Goal: Find specific page/section: Find specific page/section

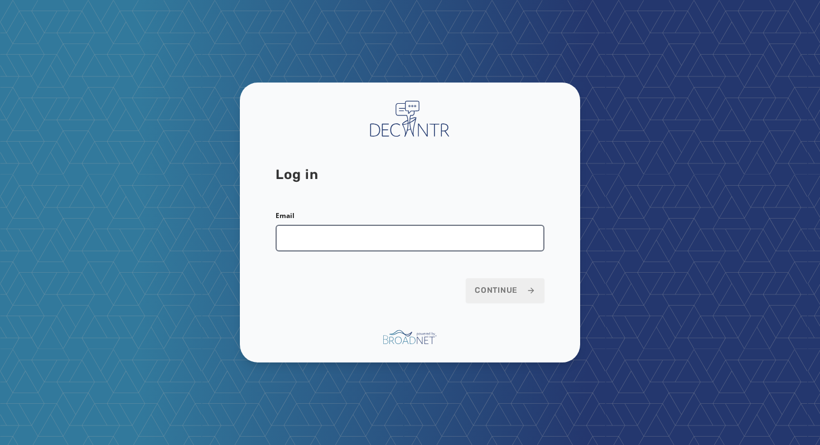
click at [380, 248] on input "Email" at bounding box center [409, 238] width 269 height 27
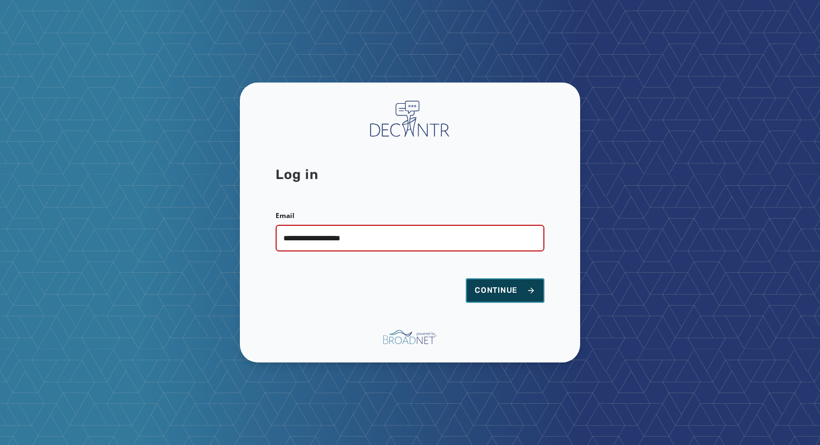
click at [502, 286] on span "Continue" at bounding box center [505, 290] width 61 height 11
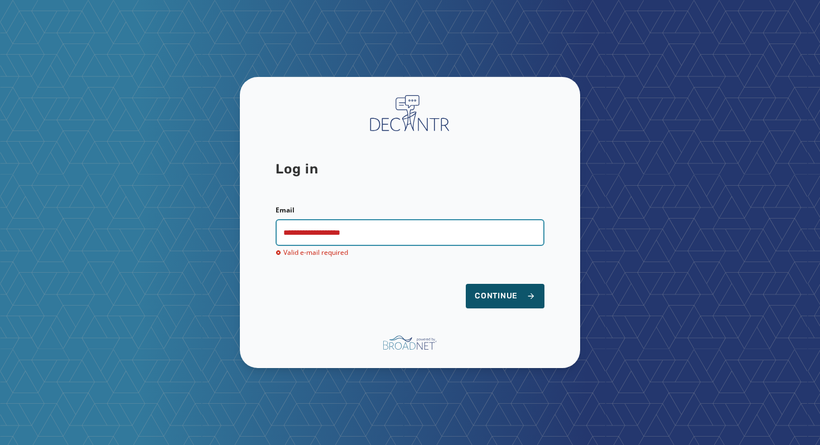
drag, startPoint x: 394, startPoint y: 227, endPoint x: 219, endPoint y: 235, distance: 175.3
click at [219, 235] on div "**********" at bounding box center [410, 222] width 820 height 445
drag, startPoint x: 384, startPoint y: 233, endPoint x: 205, endPoint y: 233, distance: 179.0
click at [205, 233] on div "**********" at bounding box center [410, 222] width 820 height 445
type input "**********"
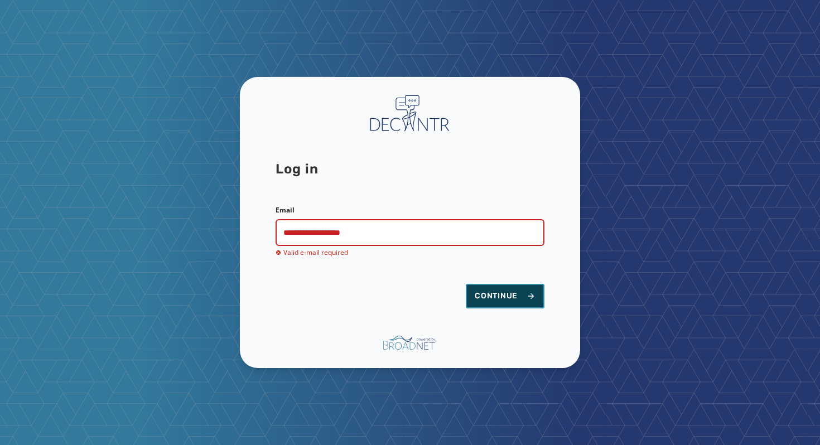
click at [519, 295] on span "Continue" at bounding box center [505, 296] width 61 height 11
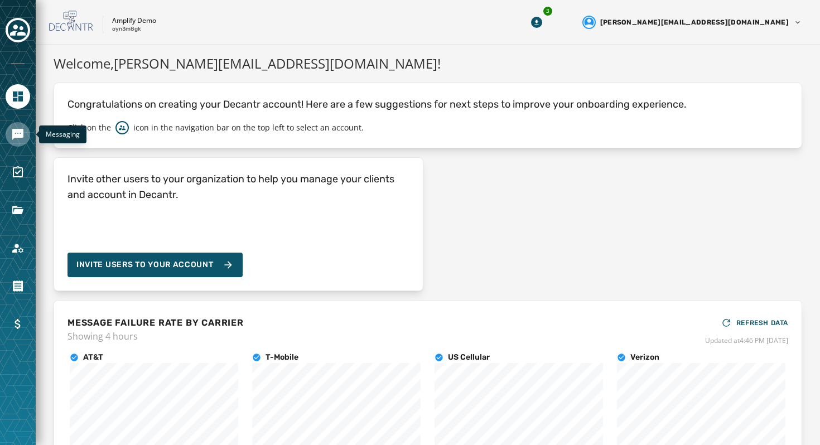
click at [21, 128] on icon "Navigate to Messaging" at bounding box center [17, 134] width 13 height 13
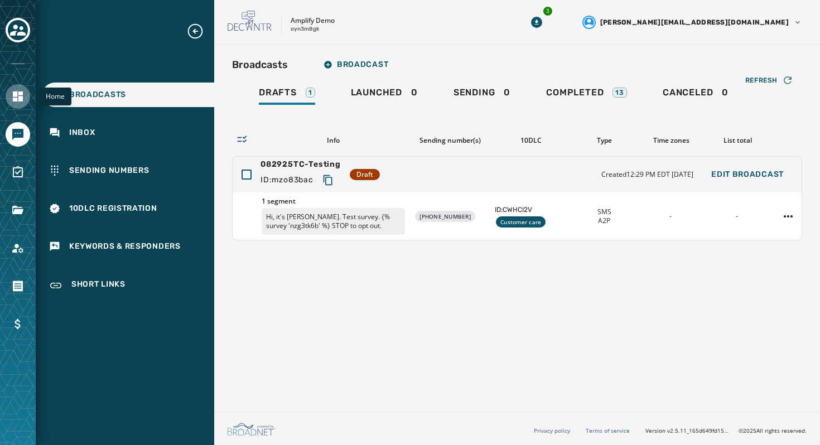
click at [25, 97] on link "Navigate to Home" at bounding box center [18, 96] width 25 height 25
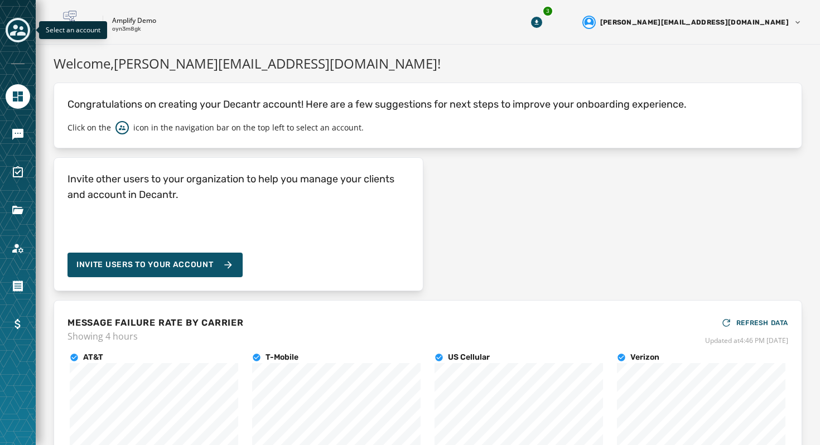
click at [17, 28] on icon "Toggle account select drawer" at bounding box center [18, 30] width 16 height 16
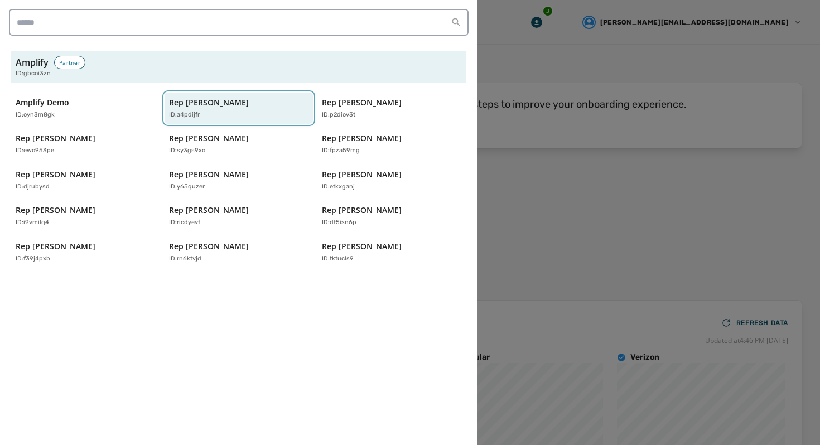
click at [206, 113] on div "ID: a4pdijfr" at bounding box center [233, 114] width 129 height 9
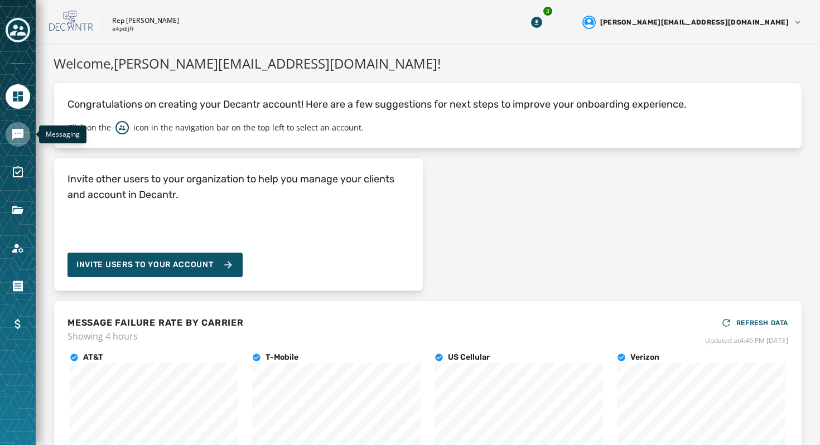
click at [14, 128] on icon "Navigate to Messaging" at bounding box center [17, 134] width 13 height 13
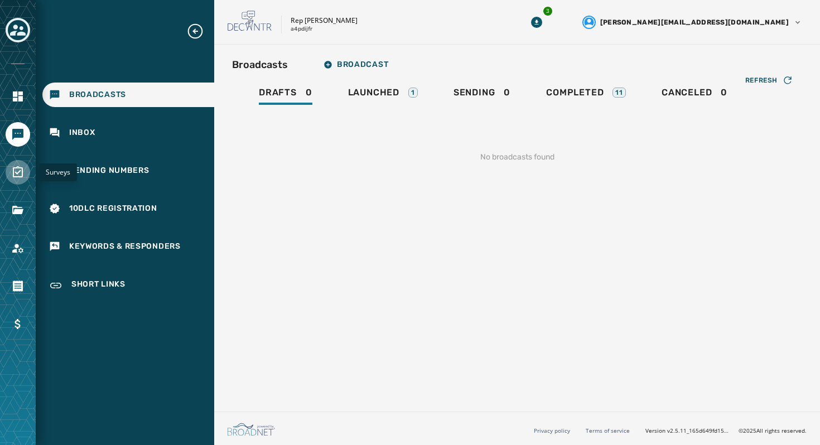
click at [10, 172] on link "Navigate to Surveys" at bounding box center [18, 172] width 25 height 25
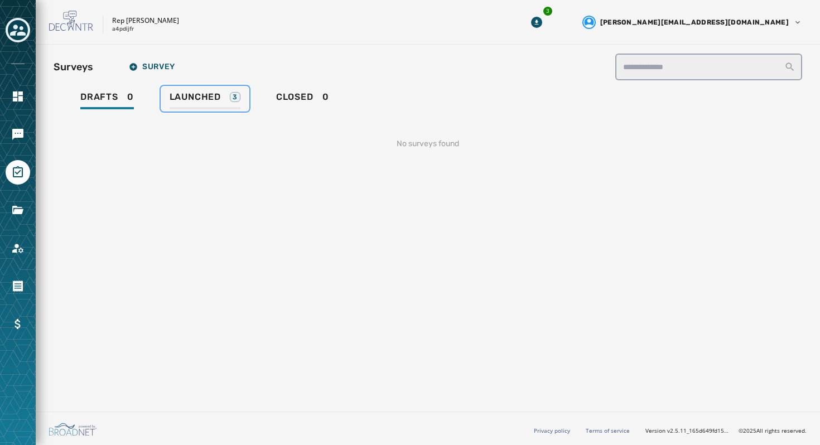
click at [212, 91] on span "Launched" at bounding box center [195, 96] width 51 height 11
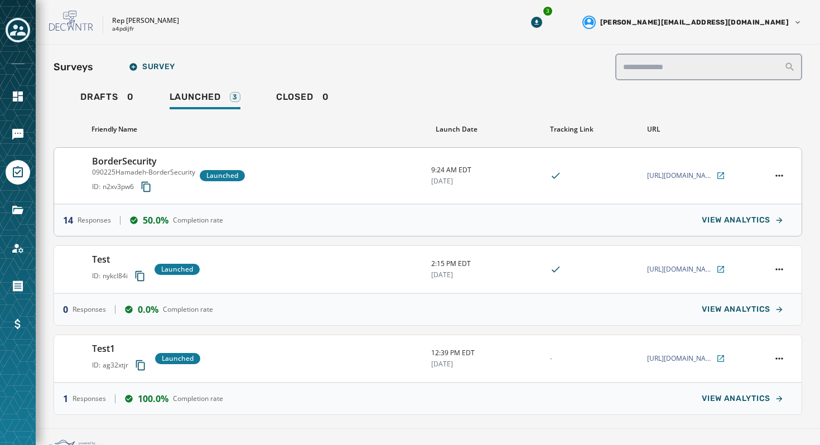
click at [285, 177] on div "BorderSecurity 090225Hamadeh-BorderSecurity ID: n2xv3pw6 Launched" at bounding box center [257, 175] width 330 height 42
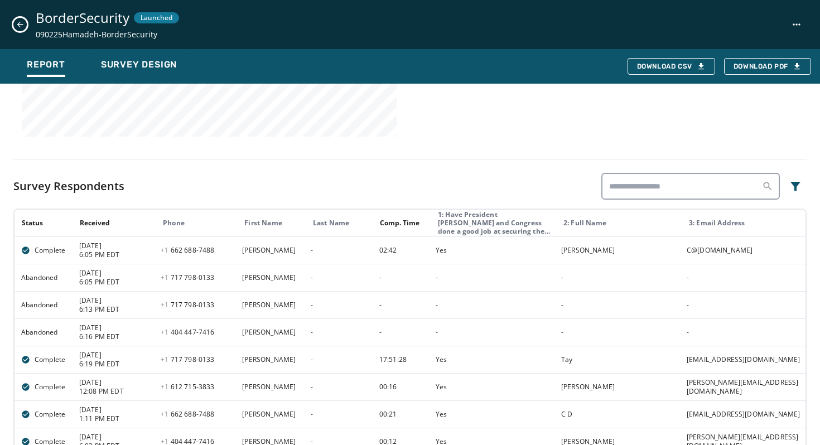
scroll to position [585, 0]
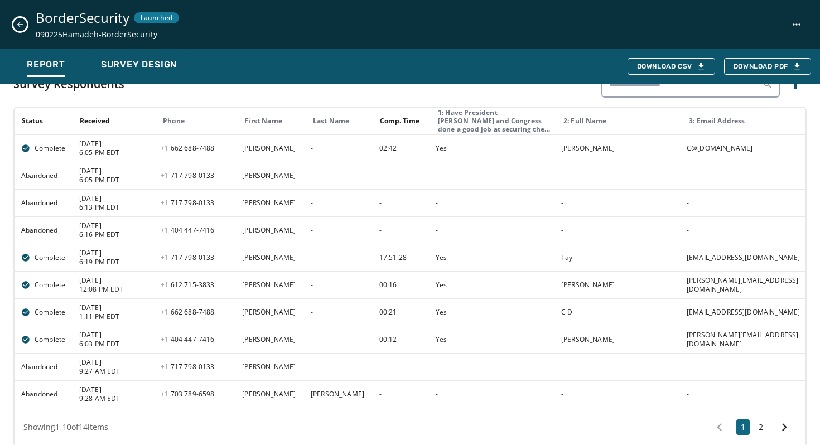
click at [17, 28] on icon "Close survey details drawer" at bounding box center [20, 24] width 9 height 9
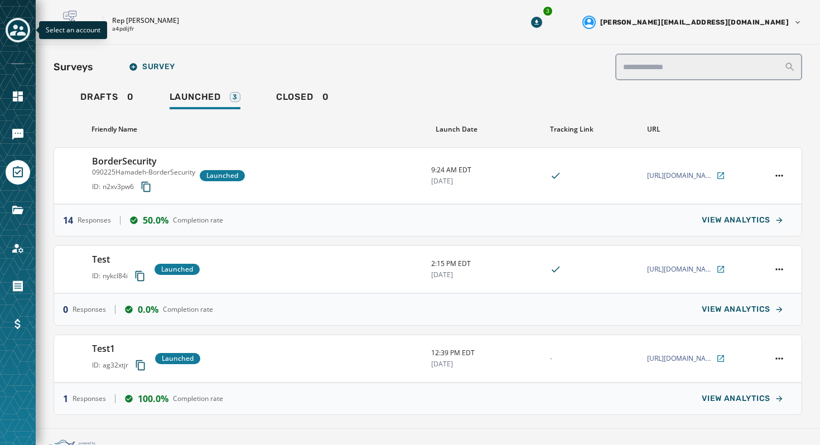
click at [17, 31] on icon "Toggle account select drawer" at bounding box center [18, 30] width 16 height 16
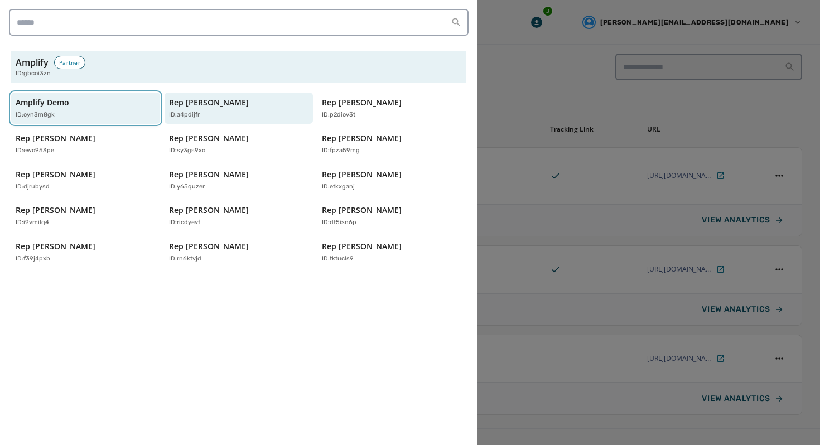
click at [81, 109] on div "Amplify Demo ID: oyn3m8gk" at bounding box center [80, 108] width 129 height 23
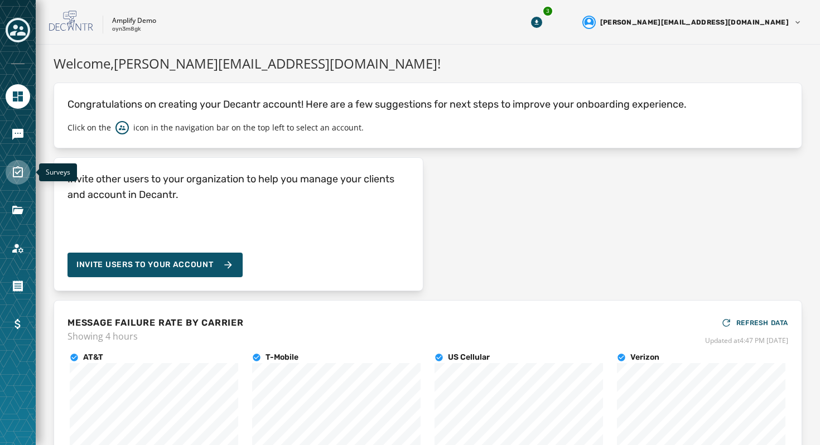
click at [21, 174] on icon "Navigate to Surveys" at bounding box center [17, 172] width 13 height 13
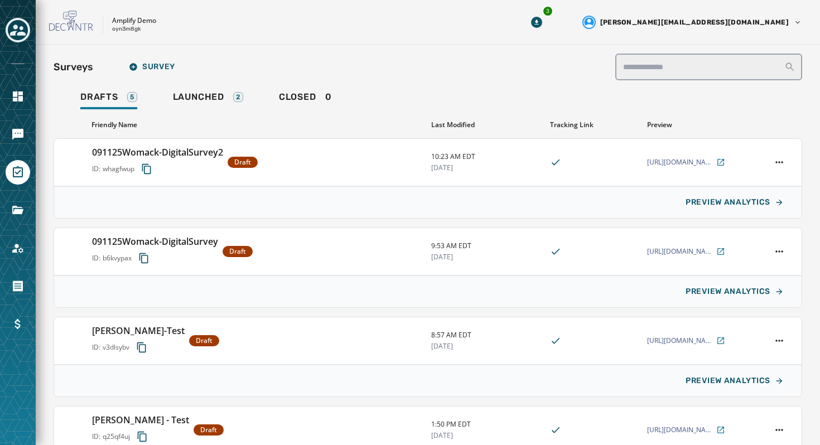
click at [215, 81] on div "**********" at bounding box center [428, 315] width 748 height 522
click at [215, 91] on link "Launched 2" at bounding box center [208, 99] width 88 height 26
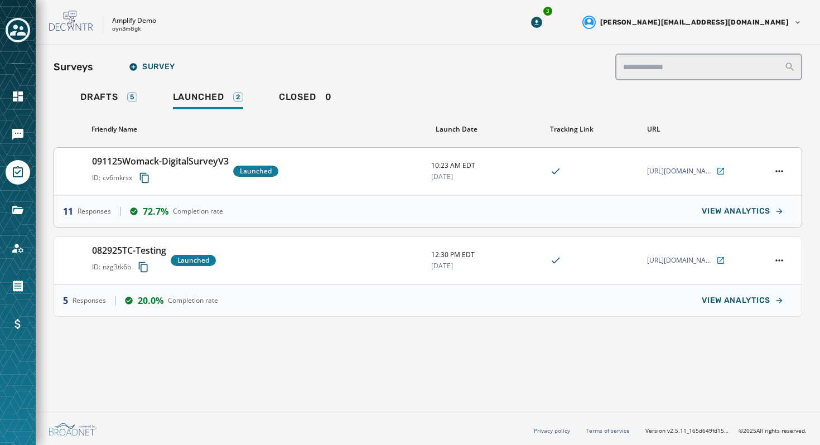
click at [319, 193] on div "091125Womack-DigitalSurveyV3 ID: cv6mkrsx Launched 10:23 AM EDT 9/12/2025 https…" at bounding box center [427, 171] width 747 height 47
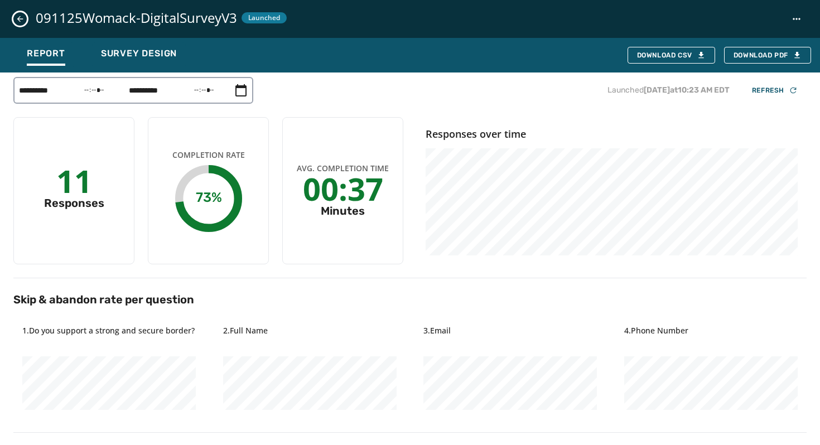
click at [23, 17] on icon "Close survey details drawer" at bounding box center [20, 18] width 9 height 9
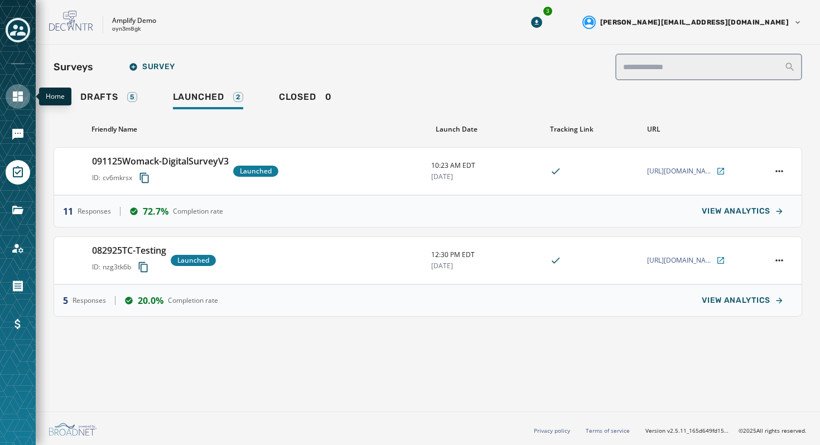
click at [16, 96] on icon "Navigate to Home" at bounding box center [17, 96] width 13 height 13
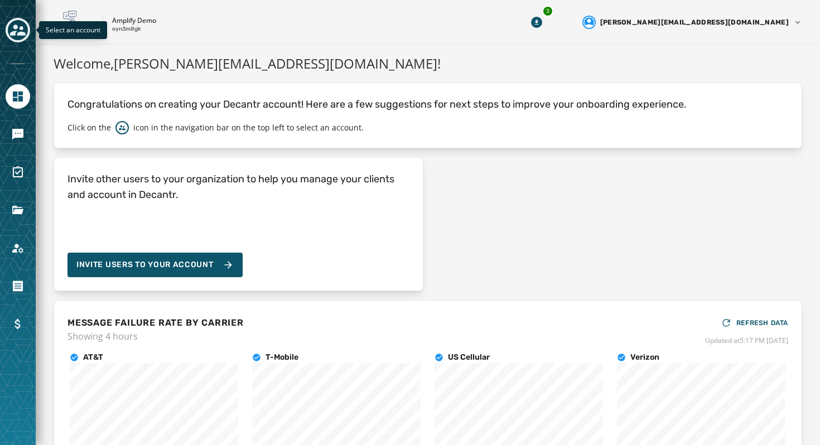
click at [18, 28] on icon "Toggle account select drawer" at bounding box center [18, 30] width 16 height 16
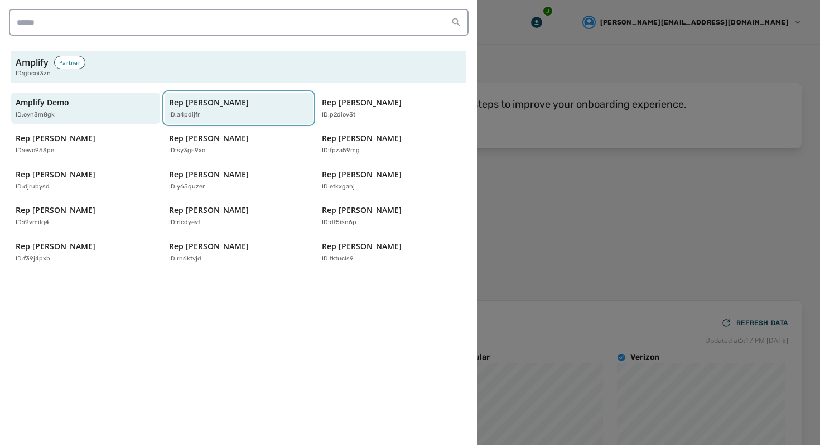
click at [247, 94] on button "Rep Abraham Hamadeh ID: a4pdijfr" at bounding box center [238, 109] width 149 height 32
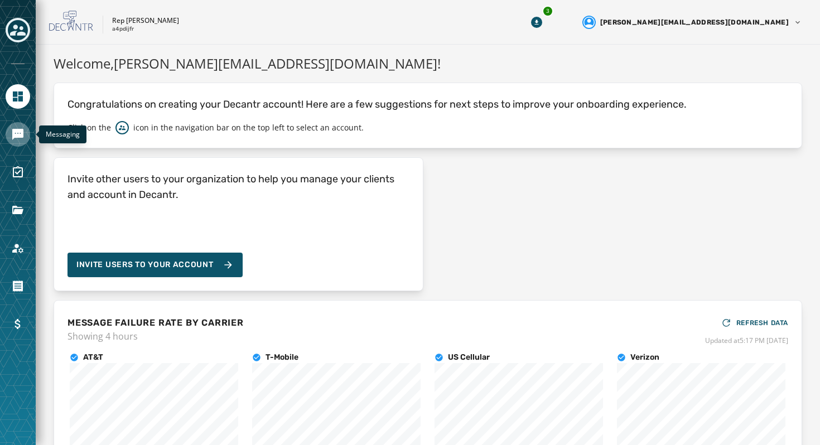
click at [18, 137] on icon "Navigate to Messaging" at bounding box center [17, 134] width 11 height 11
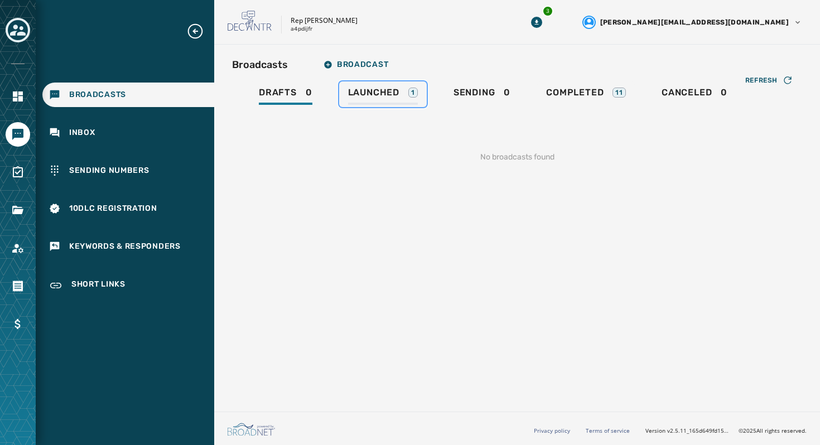
click at [401, 90] on div "Launched 1" at bounding box center [383, 96] width 70 height 18
